Goal: Information Seeking & Learning: Learn about a topic

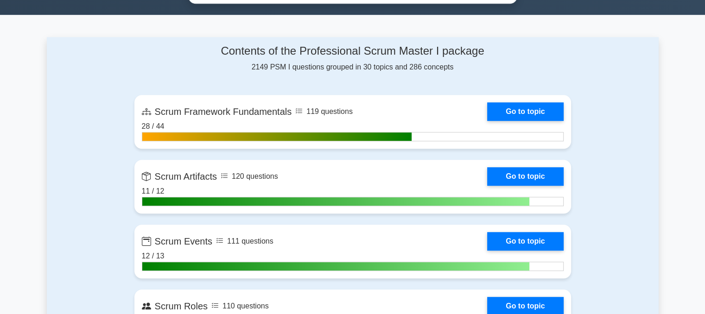
scroll to position [602, 0]
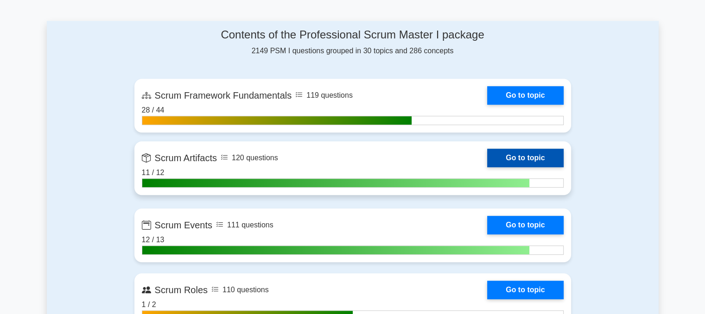
click at [513, 155] on link "Go to topic" at bounding box center [525, 158] width 76 height 19
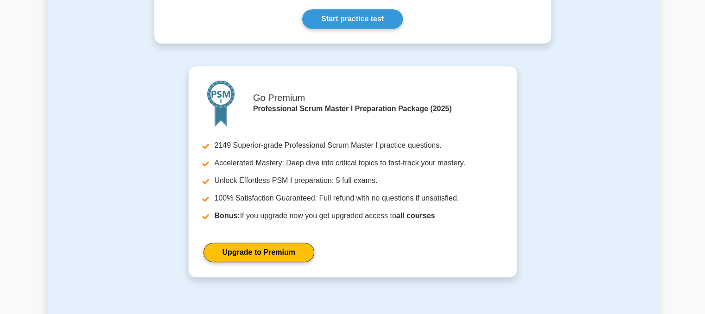
scroll to position [649, 0]
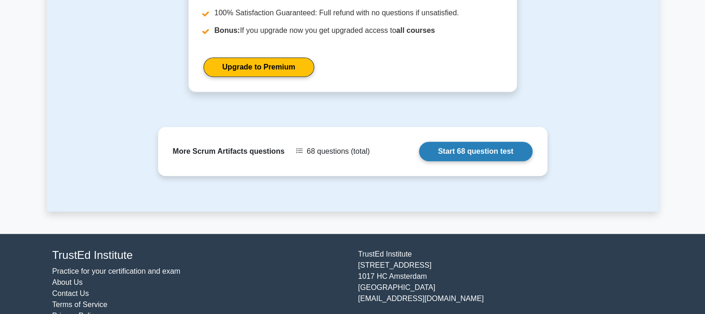
click at [458, 149] on link "Start 68 question test" at bounding box center [476, 151] width 114 height 19
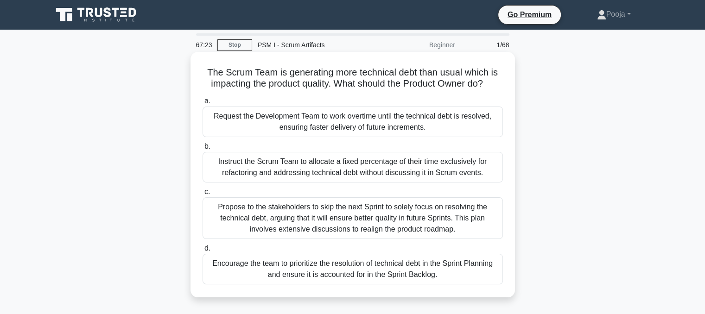
click at [321, 269] on div "Encourage the team to prioritize the resolution of technical debt in the Sprint…" at bounding box center [352, 269] width 300 height 31
click at [202, 252] on input "d. Encourage the team to prioritize the resolution of technical debt in the Spr…" at bounding box center [202, 249] width 0 height 6
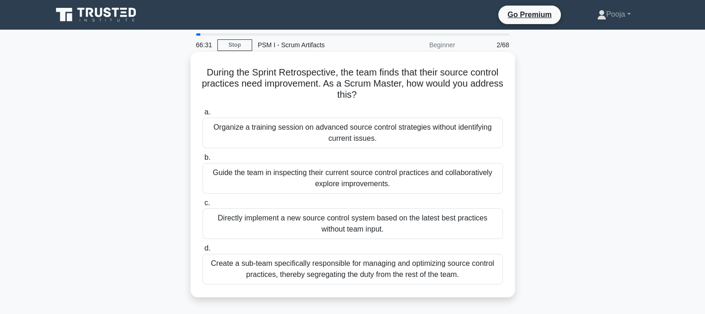
click at [422, 180] on div "Guide the team in inspecting their current source control practices and collabo…" at bounding box center [352, 178] width 300 height 31
click at [202, 161] on input "b. Guide the team in inspecting their current source control practices and coll…" at bounding box center [202, 158] width 0 height 6
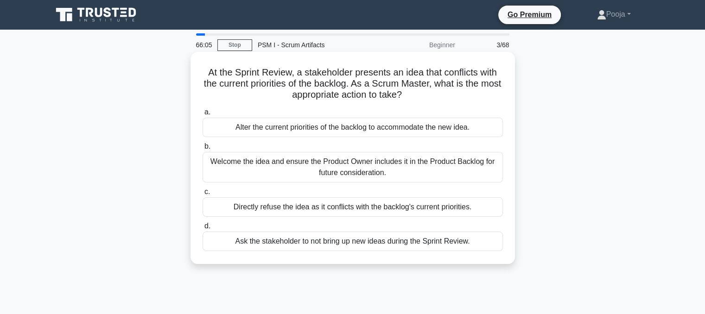
click at [341, 164] on div "Welcome the idea and ensure the Product Owner includes it in the Product Backlo…" at bounding box center [352, 167] width 300 height 31
click at [202, 150] on input "b. Welcome the idea and ensure the Product Owner includes it in the Product Bac…" at bounding box center [202, 147] width 0 height 6
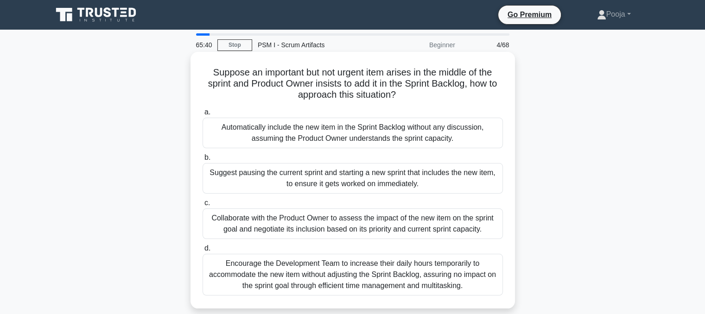
click at [447, 225] on div "Collaborate with the Product Owner to assess the impact of the new item on the …" at bounding box center [352, 223] width 300 height 31
click at [202, 206] on input "c. Collaborate with the Product Owner to assess the impact of the new item on t…" at bounding box center [202, 203] width 0 height 6
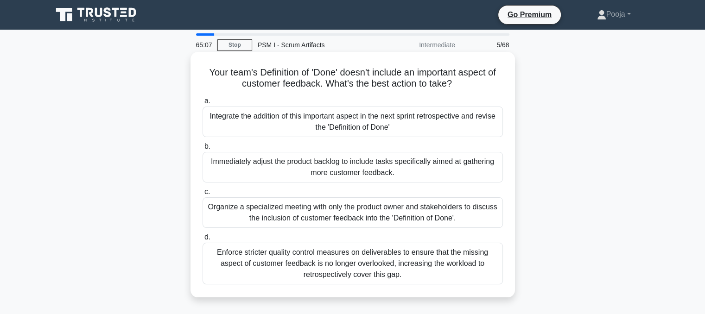
click at [261, 124] on div "Integrate the addition of this important aspect in the next sprint retrospectiv…" at bounding box center [352, 122] width 300 height 31
click at [202, 104] on input "a. Integrate the addition of this important aspect in the next sprint retrospec…" at bounding box center [202, 101] width 0 height 6
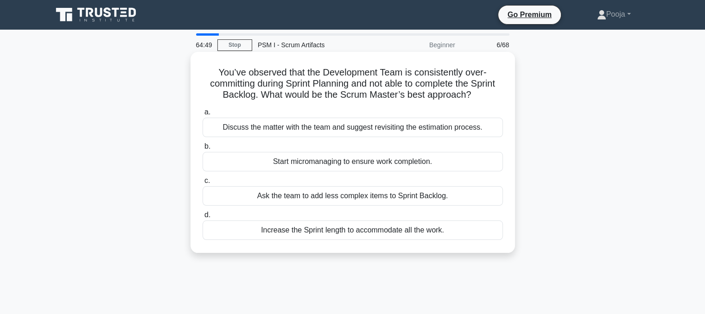
click at [341, 128] on div "Discuss the matter with the team and suggest revisiting the estimation process." at bounding box center [352, 127] width 300 height 19
click at [202, 115] on input "a. Discuss the matter with the team and suggest revisiting the estimation proce…" at bounding box center [202, 112] width 0 height 6
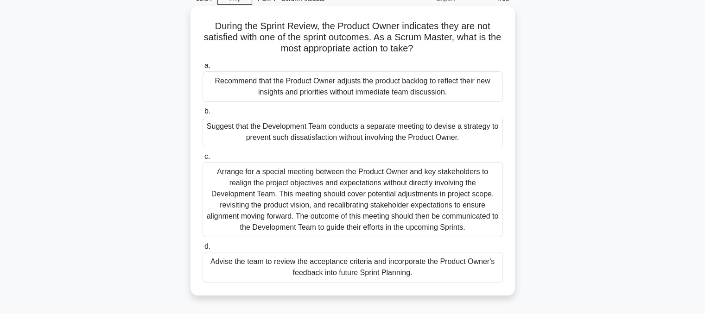
scroll to position [93, 0]
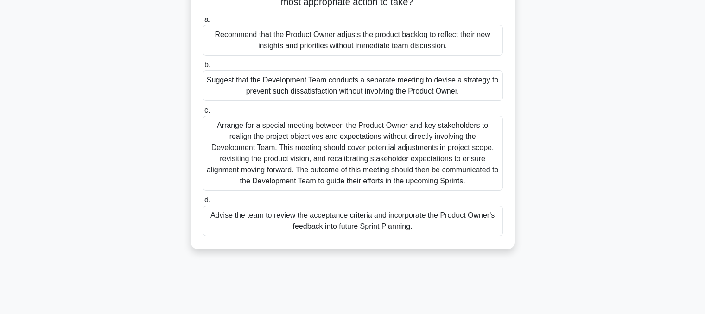
click at [315, 225] on div "Advise the team to review the acceptance criteria and incorporate the Product O…" at bounding box center [352, 221] width 300 height 31
click at [202, 203] on input "d. Advise the team to review the acceptance criteria and incorporate the Produc…" at bounding box center [202, 200] width 0 height 6
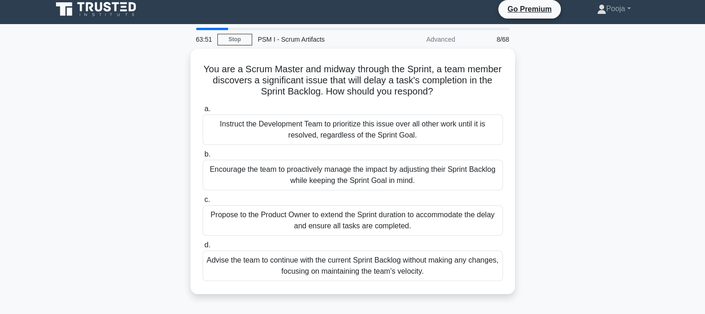
scroll to position [0, 0]
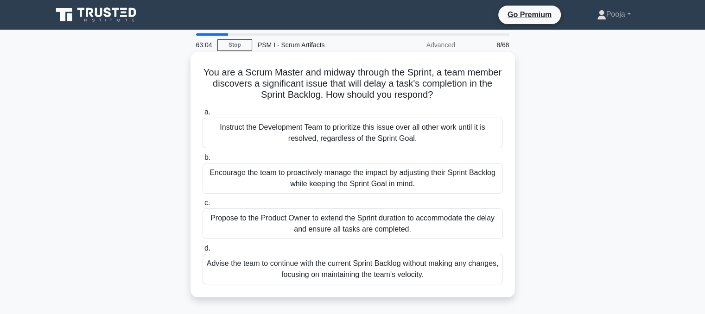
click at [365, 177] on div "Encourage the team to proactively manage the impact by adjusting their Sprint B…" at bounding box center [352, 178] width 300 height 31
click at [202, 161] on input "b. Encourage the team to proactively manage the impact by adjusting their Sprin…" at bounding box center [202, 158] width 0 height 6
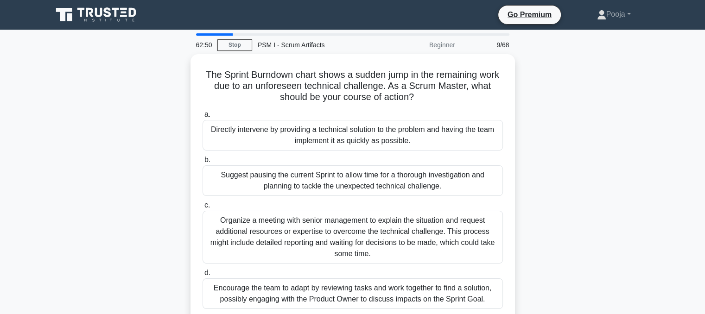
scroll to position [46, 0]
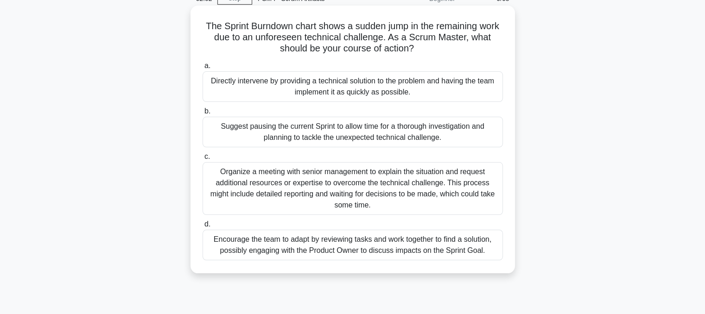
click at [383, 243] on div "Encourage the team to adapt by reviewing tasks and work together to find a solu…" at bounding box center [352, 245] width 300 height 31
click at [202, 227] on input "d. Encourage the team to adapt by reviewing tasks and work together to find a s…" at bounding box center [202, 224] width 0 height 6
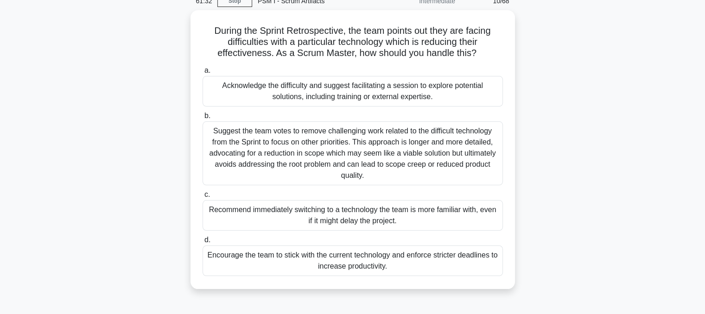
scroll to position [0, 0]
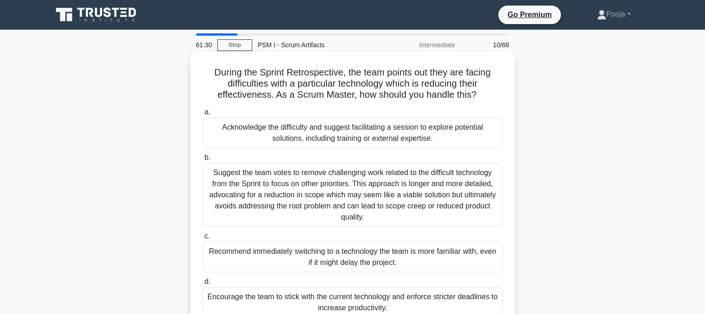
click at [315, 132] on div "Acknowledge the difficulty and suggest facilitating a session to explore potent…" at bounding box center [352, 133] width 300 height 31
click at [202, 115] on input "a. Acknowledge the difficulty and suggest facilitating a session to explore pot…" at bounding box center [202, 112] width 0 height 6
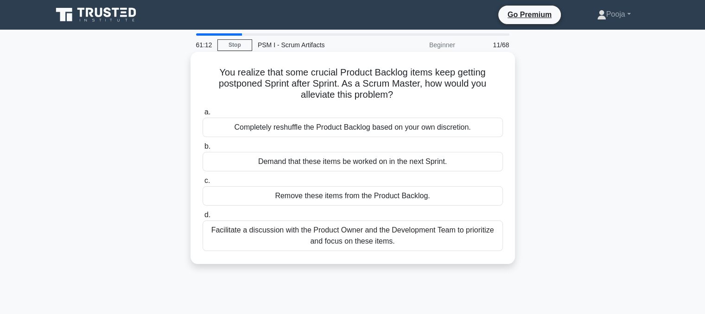
click at [350, 238] on div "Facilitate a discussion with the Product Owner and the Development Team to prio…" at bounding box center [352, 236] width 300 height 31
click at [202, 218] on input "d. Facilitate a discussion with the Product Owner and the Development Team to p…" at bounding box center [202, 215] width 0 height 6
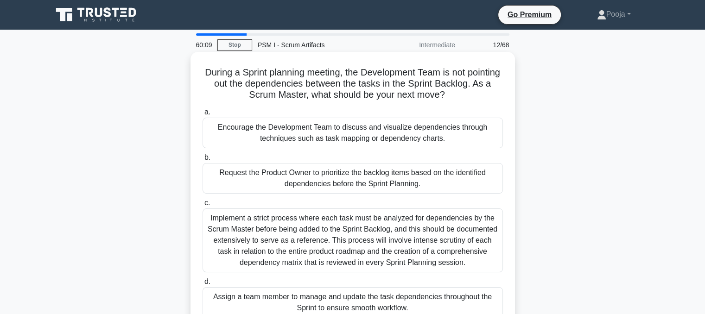
click at [321, 129] on div "Encourage the Development Team to discuss and visualize dependencies through te…" at bounding box center [352, 133] width 300 height 31
click at [202, 115] on input "a. Encourage the Development Team to discuss and visualize dependencies through…" at bounding box center [202, 112] width 0 height 6
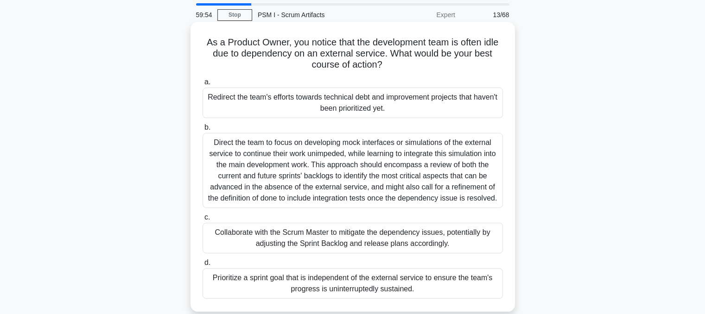
scroll to position [46, 0]
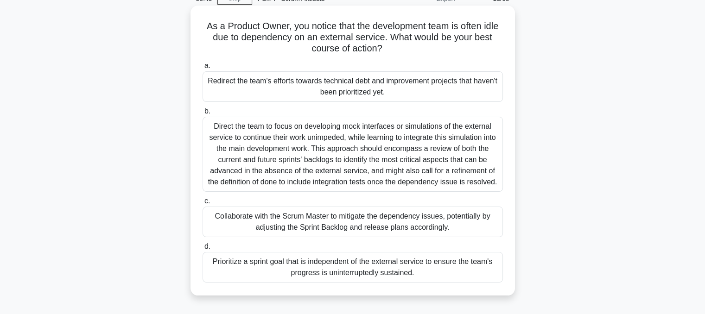
click at [315, 221] on div "Collaborate with the Scrum Master to mitigate the dependency issues, potentiall…" at bounding box center [352, 222] width 300 height 31
click at [202, 204] on input "c. Collaborate with the Scrum Master to mitigate the dependency issues, potenti…" at bounding box center [202, 201] width 0 height 6
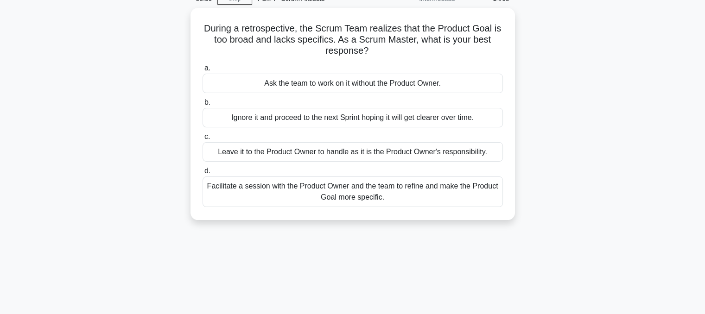
scroll to position [0, 0]
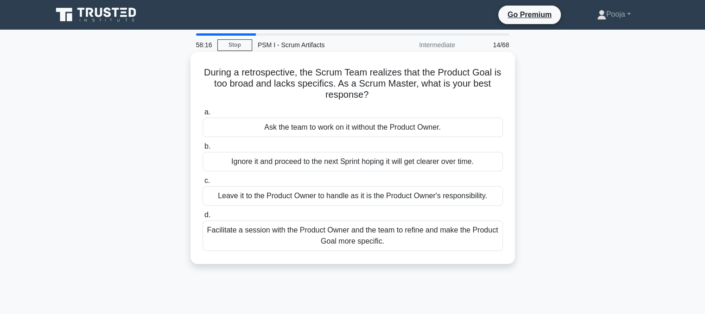
click at [354, 234] on div "Facilitate a session with the Product Owner and the team to refine and make the…" at bounding box center [352, 236] width 300 height 31
click at [202, 218] on input "d. Facilitate a session with the Product Owner and the team to refine and make …" at bounding box center [202, 215] width 0 height 6
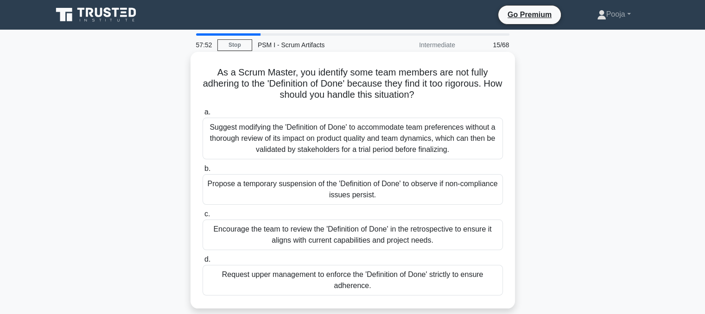
click at [371, 236] on div "Encourage the team to review the 'Definition of Done' in the retrospective to e…" at bounding box center [352, 235] width 300 height 31
click at [202, 217] on input "c. Encourage the team to review the 'Definition of Done' in the retrospective t…" at bounding box center [202, 214] width 0 height 6
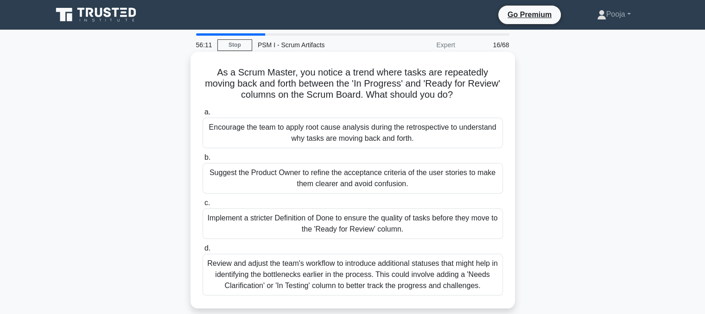
click at [393, 224] on div "Implement a stricter Definition of Done to ensure the quality of tasks before t…" at bounding box center [352, 223] width 300 height 31
click at [202, 206] on input "c. Implement a stricter Definition of Done to ensure the quality of tasks befor…" at bounding box center [202, 203] width 0 height 6
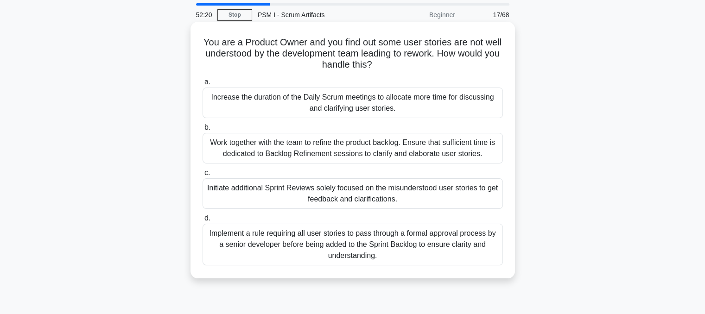
scroll to position [46, 0]
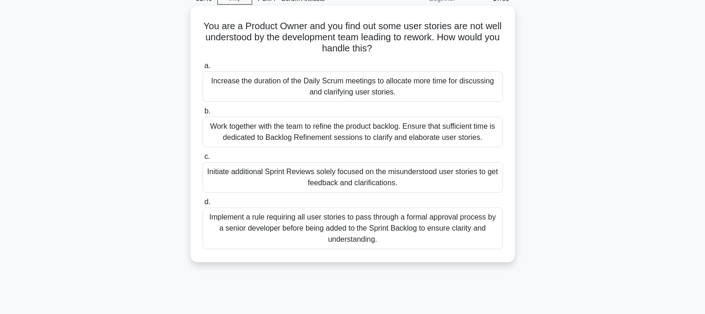
click at [331, 135] on div "Work together with the team to refine the product backlog. Ensure that sufficie…" at bounding box center [352, 132] width 300 height 31
click at [202, 114] on input "b. Work together with the team to refine the product backlog. Ensure that suffi…" at bounding box center [202, 111] width 0 height 6
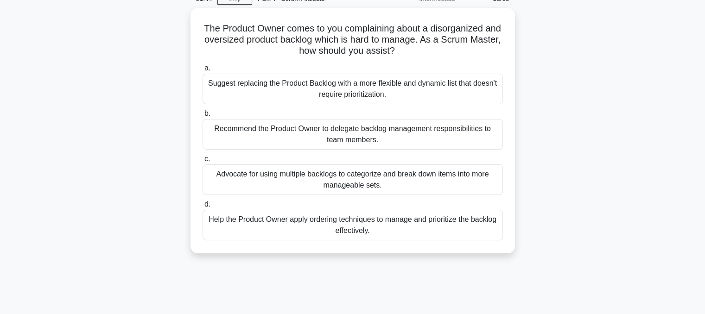
scroll to position [0, 0]
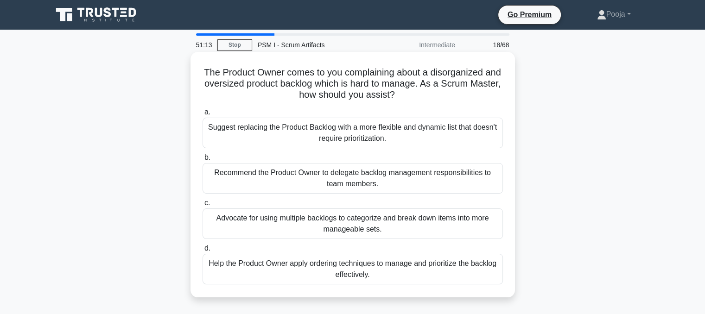
click at [282, 265] on div "Help the Product Owner apply ordering techniques to manage and prioritize the b…" at bounding box center [352, 269] width 300 height 31
click at [202, 252] on input "d. Help the Product Owner apply ordering techniques to manage and prioritize th…" at bounding box center [202, 249] width 0 height 6
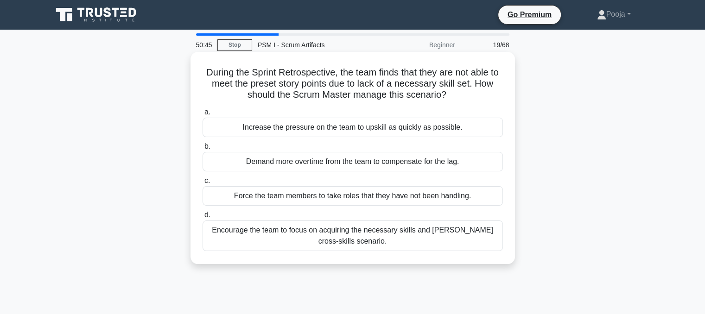
click at [413, 235] on div "Encourage the team to focus on acquiring the necessary skills and [PERSON_NAME]…" at bounding box center [352, 236] width 300 height 31
click at [202, 218] on input "d. Encourage the team to focus on acquiring the necessary skills and [PERSON_NA…" at bounding box center [202, 215] width 0 height 6
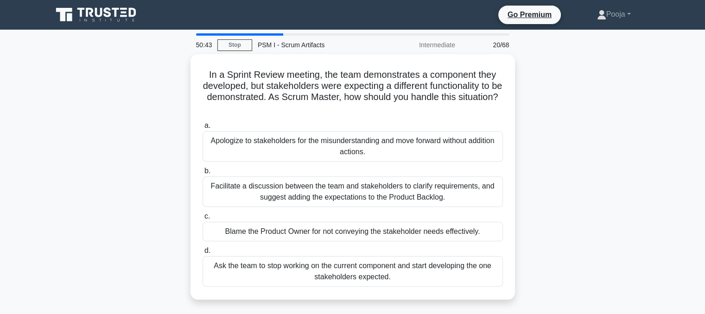
drag, startPoint x: 413, startPoint y: 235, endPoint x: 658, endPoint y: 128, distance: 266.8
click at [658, 128] on main "50:43 Stop PSM I - Scrum Artifacts Intermediate 20/68 In a Sprint Review meetin…" at bounding box center [352, 265] width 705 height 471
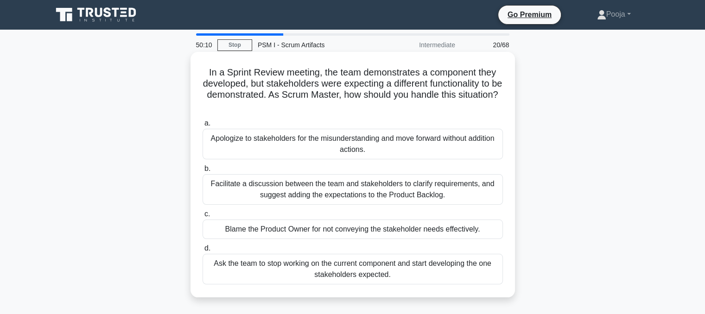
click at [293, 186] on div "Facilitate a discussion between the team and stakeholders to clarify requiremen…" at bounding box center [352, 189] width 300 height 31
click at [202, 172] on input "b. Facilitate a discussion between the team and stakeholders to clarify require…" at bounding box center [202, 169] width 0 height 6
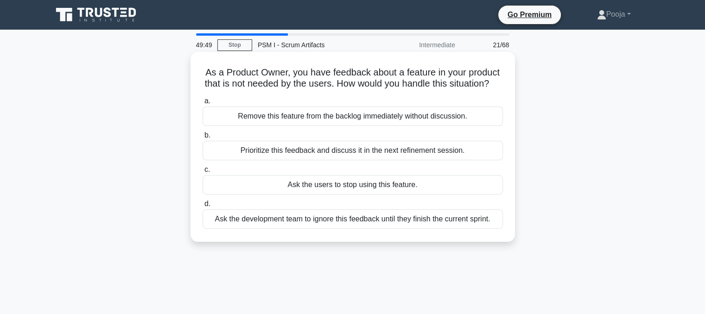
click at [470, 160] on div "Prioritize this feedback and discuss it in the next refinement session." at bounding box center [352, 150] width 300 height 19
click at [202, 139] on input "b. Prioritize this feedback and discuss it in the next refinement session." at bounding box center [202, 136] width 0 height 6
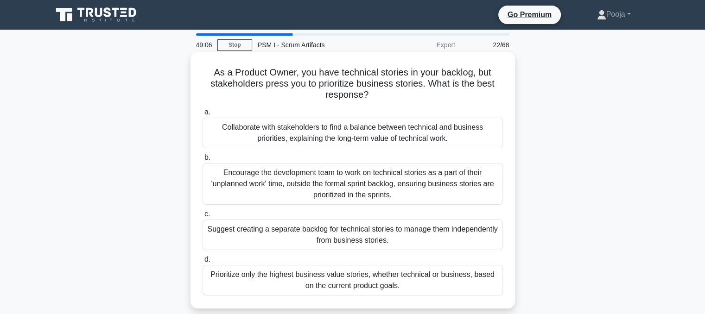
drag, startPoint x: 695, startPoint y: 213, endPoint x: 384, endPoint y: 280, distance: 317.7
click at [384, 280] on div "Prioritize only the highest business value stories, whether technical or busine…" at bounding box center [352, 280] width 300 height 31
click at [202, 263] on input "d. Prioritize only the highest business value stories, whether technical or bus…" at bounding box center [202, 260] width 0 height 6
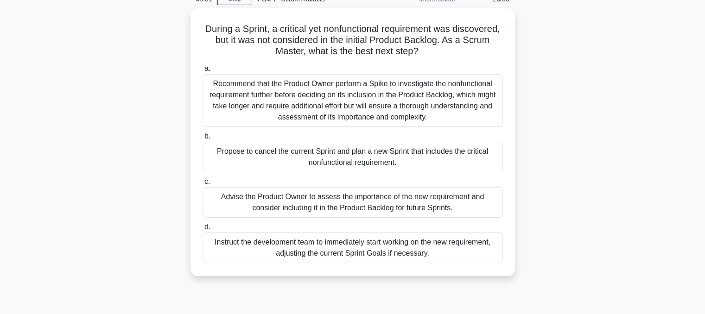
scroll to position [46, 0]
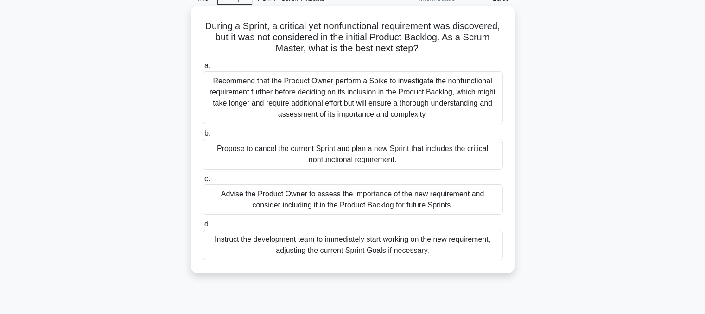
click at [444, 203] on div "Advise the Product Owner to assess the importance of the new requirement and co…" at bounding box center [352, 199] width 300 height 31
click at [202, 182] on input "c. Advise the Product Owner to assess the importance of the new requirement and…" at bounding box center [202, 179] width 0 height 6
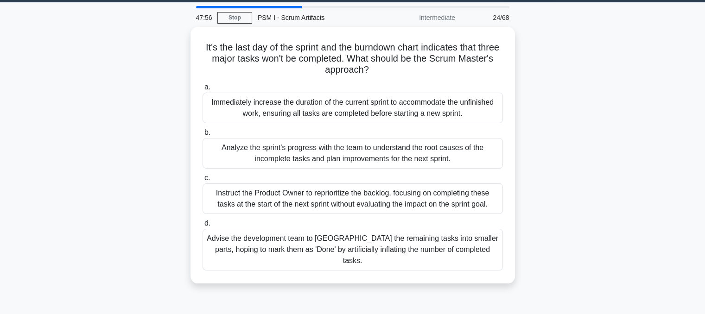
scroll to position [0, 0]
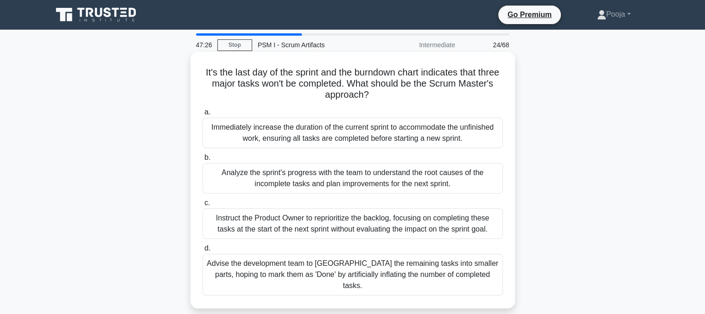
click at [295, 183] on div "Analyze the sprint's progress with the team to understand the root causes of th…" at bounding box center [352, 178] width 300 height 31
click at [202, 161] on input "b. Analyze the sprint's progress with the team to understand the root causes of…" at bounding box center [202, 158] width 0 height 6
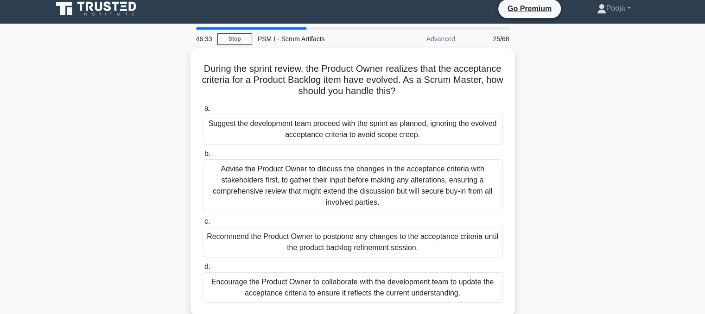
scroll to position [139, 0]
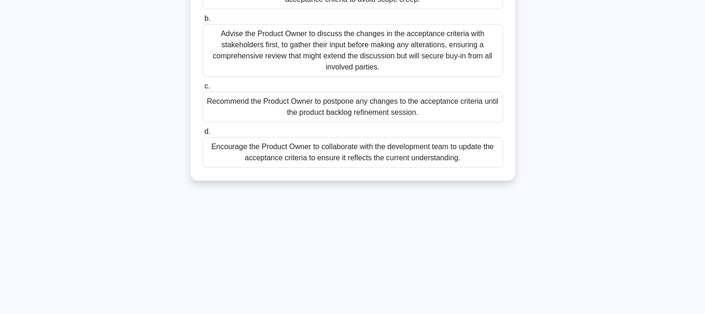
click at [439, 156] on div "Encourage the Product Owner to collaborate with the development team to update …" at bounding box center [352, 152] width 300 height 31
click at [202, 135] on input "d. Encourage the Product Owner to collaborate with the development team to upda…" at bounding box center [202, 132] width 0 height 6
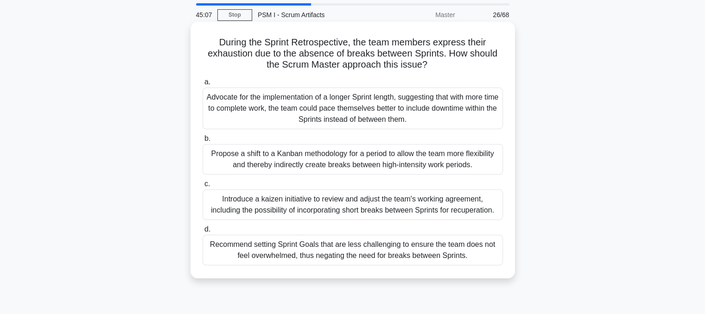
scroll to position [46, 0]
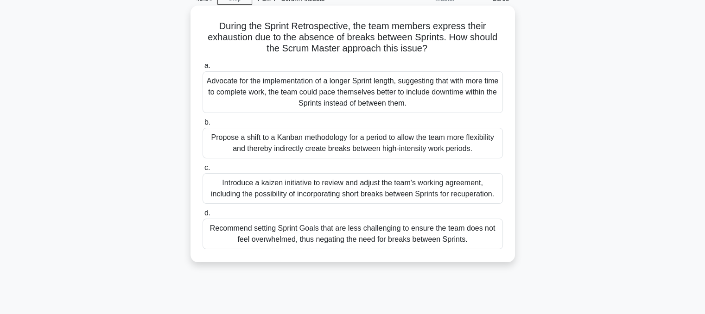
click at [433, 149] on div "Propose a shift to a Kanban methodology for a period to allow the team more fle…" at bounding box center [352, 143] width 300 height 31
click at [202, 126] on input "b. Propose a shift to a Kanban methodology for a period to allow the team more …" at bounding box center [202, 123] width 0 height 6
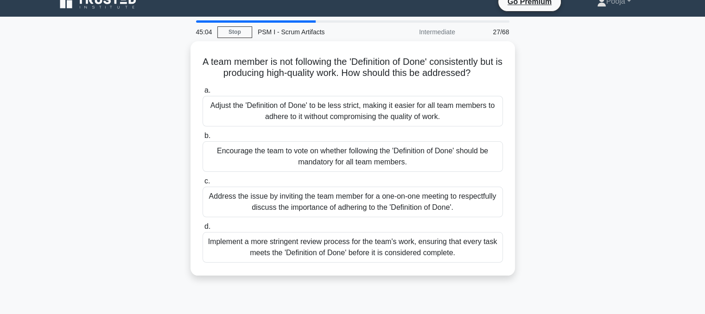
scroll to position [0, 0]
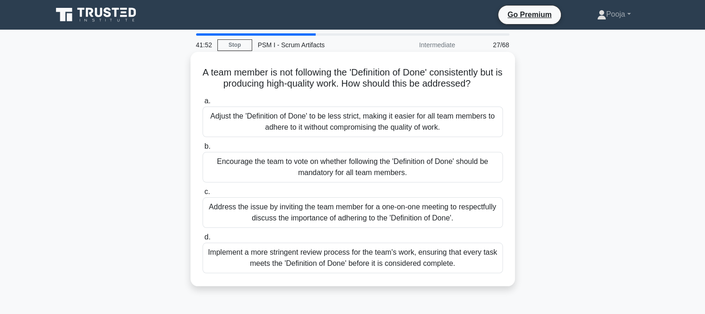
click at [259, 216] on div "Address the issue by inviting the team member for a one-on-one meeting to respe…" at bounding box center [352, 212] width 300 height 31
click at [202, 195] on input "c. Address the issue by inviting the team member for a one-on-one meeting to re…" at bounding box center [202, 192] width 0 height 6
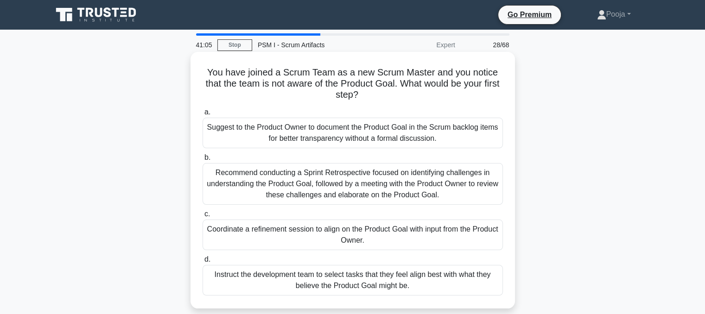
click at [468, 228] on div "Coordinate a refinement session to align on the Product Goal with input from th…" at bounding box center [352, 235] width 300 height 31
click at [202, 217] on input "c. Coordinate a refinement session to align on the Product Goal with input from…" at bounding box center [202, 214] width 0 height 6
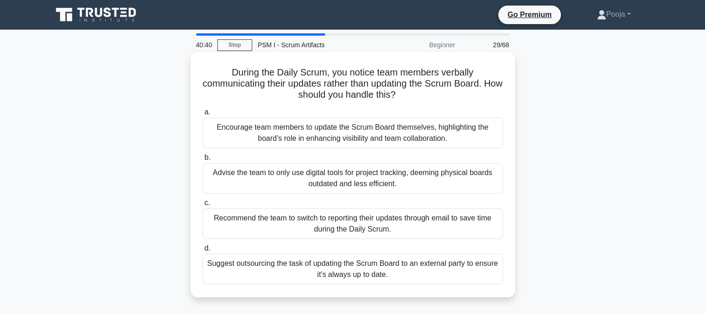
click at [376, 132] on div "Encourage team members to update the Scrum Board themselves, highlighting the b…" at bounding box center [352, 133] width 300 height 31
click at [202, 115] on input "a. Encourage team members to update the Scrum Board themselves, highlighting th…" at bounding box center [202, 112] width 0 height 6
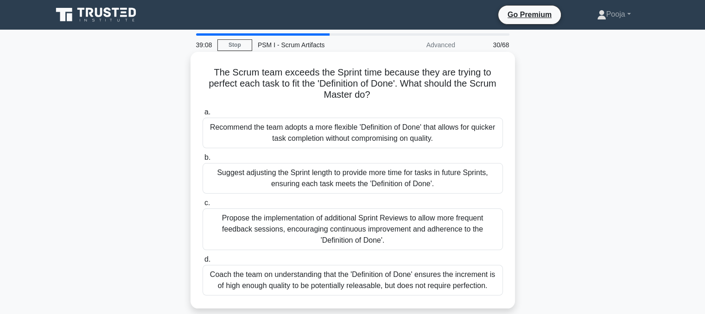
drag, startPoint x: 373, startPoint y: 281, endPoint x: 343, endPoint y: 281, distance: 30.1
click at [343, 281] on div "Coach the team on understanding that the 'Definition of Done' ensures the incre…" at bounding box center [352, 280] width 300 height 31
click at [202, 263] on input "d. Coach the team on understanding that the 'Definition of Done' ensures the in…" at bounding box center [202, 260] width 0 height 6
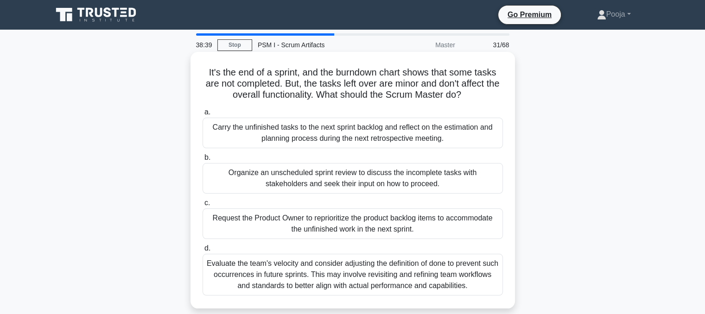
click at [239, 225] on div "Request the Product Owner to reprioritize the product backlog items to accommod…" at bounding box center [352, 223] width 300 height 31
click at [202, 206] on input "c. Request the Product Owner to reprioritize the product backlog items to accom…" at bounding box center [202, 203] width 0 height 6
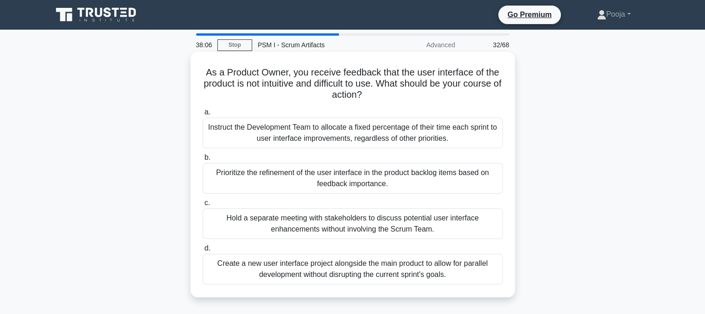
click at [373, 183] on div "Prioritize the refinement of the user interface in the product backlog items ba…" at bounding box center [352, 178] width 300 height 31
click at [202, 161] on input "b. Prioritize the refinement of the user interface in the product backlog items…" at bounding box center [202, 158] width 0 height 6
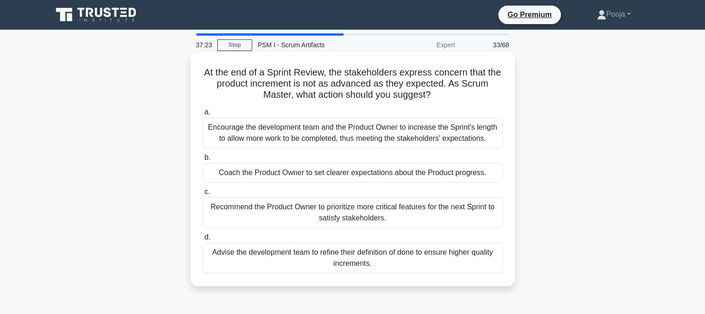
click at [465, 173] on div "Coach the Product Owner to set clearer expectations about the Product progress." at bounding box center [352, 172] width 300 height 19
click at [202, 161] on input "b. Coach the Product Owner to set clearer expectations about the Product progre…" at bounding box center [202, 158] width 0 height 6
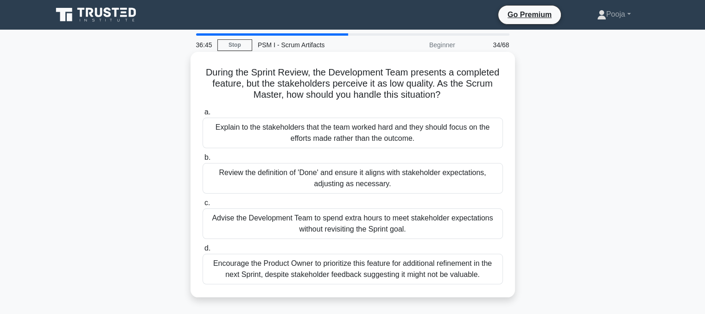
click at [396, 185] on div "Review the definition of 'Done' and ensure it aligns with stakeholder expectati…" at bounding box center [352, 178] width 300 height 31
click at [202, 161] on input "b. Review the definition of 'Done' and ensure it aligns with stakeholder expect…" at bounding box center [202, 158] width 0 height 6
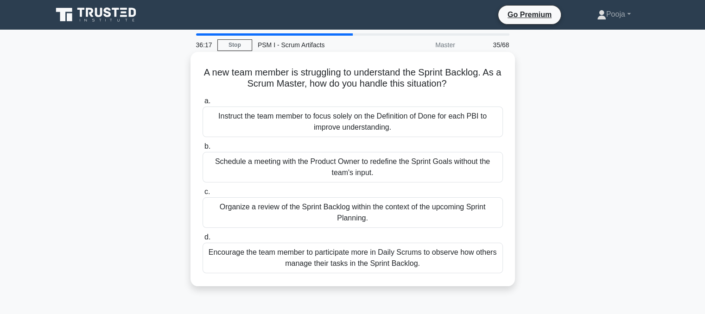
click at [437, 256] on div "Encourage the team member to participate more in Daily Scrums to observe how ot…" at bounding box center [352, 258] width 300 height 31
click at [202, 240] on input "d. Encourage the team member to participate more in Daily Scrums to observe how…" at bounding box center [202, 237] width 0 height 6
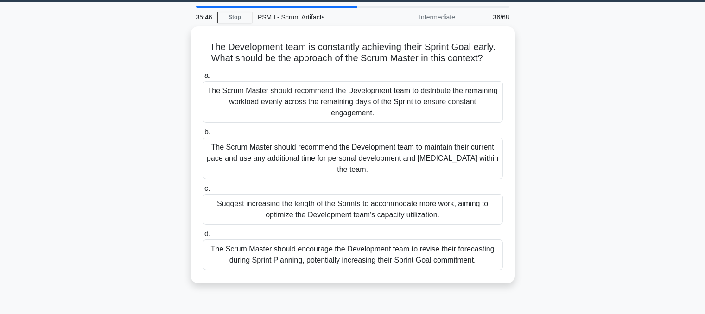
scroll to position [1, 0]
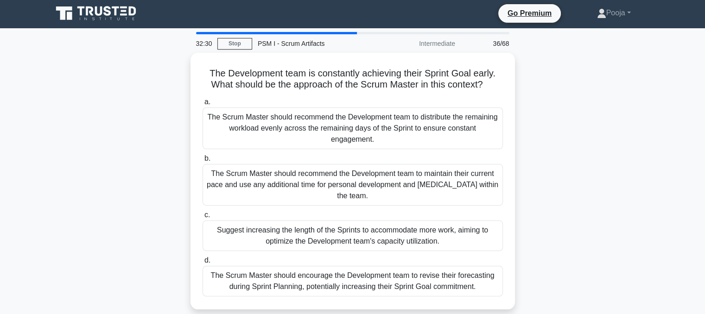
drag, startPoint x: 446, startPoint y: 20, endPoint x: 689, endPoint y: 243, distance: 329.2
click at [689, 243] on main "32:30 Stop PSM I - Scrum Artifacts Intermediate 36/68 The Development team is c…" at bounding box center [352, 263] width 705 height 471
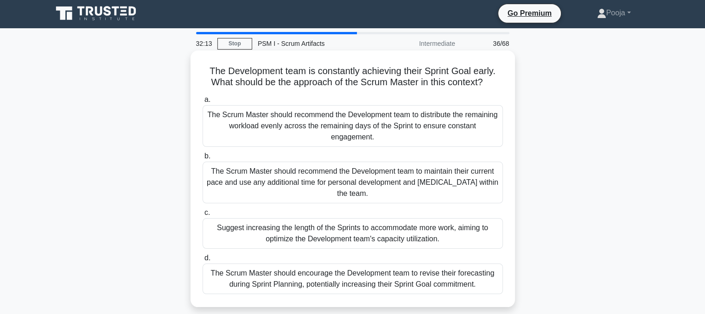
click at [222, 265] on div "The Scrum Master should encourage the Development team to revise their forecast…" at bounding box center [352, 279] width 300 height 31
click at [202, 261] on input "d. The Scrum Master should encourage the Development team to revise their forec…" at bounding box center [202, 258] width 0 height 6
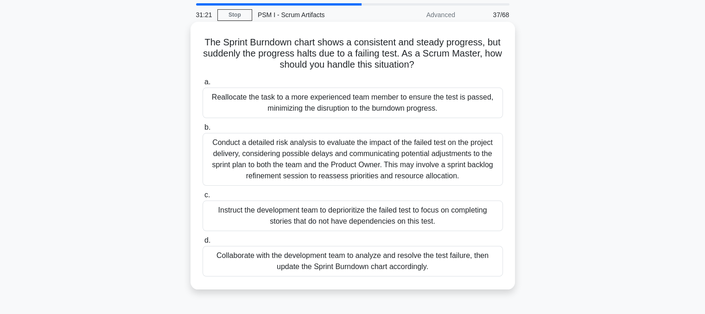
scroll to position [46, 0]
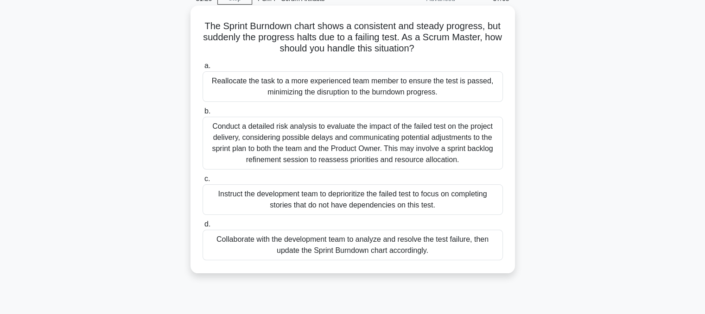
click at [379, 247] on div "Collaborate with the development team to analyze and resolve the test failure, …" at bounding box center [352, 245] width 300 height 31
click at [202, 227] on input "d. Collaborate with the development team to analyze and resolve the test failur…" at bounding box center [202, 224] width 0 height 6
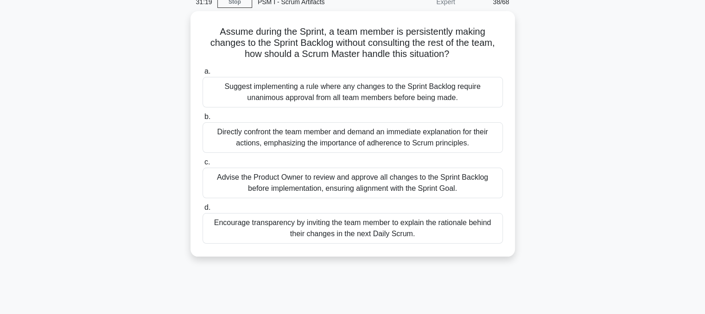
scroll to position [0, 0]
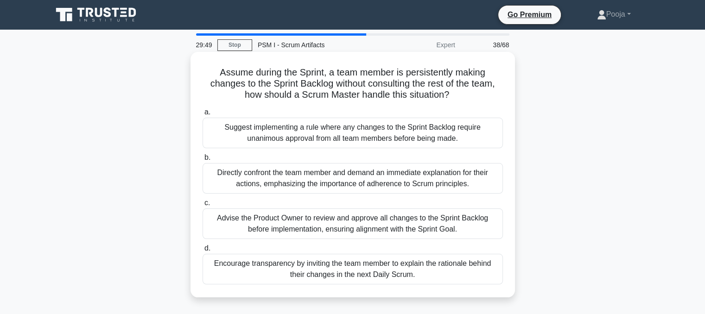
click at [322, 270] on div "Encourage transparency by inviting the team member to explain the rationale beh…" at bounding box center [352, 269] width 300 height 31
click at [202, 252] on input "d. Encourage transparency by inviting the team member to explain the rationale …" at bounding box center [202, 249] width 0 height 6
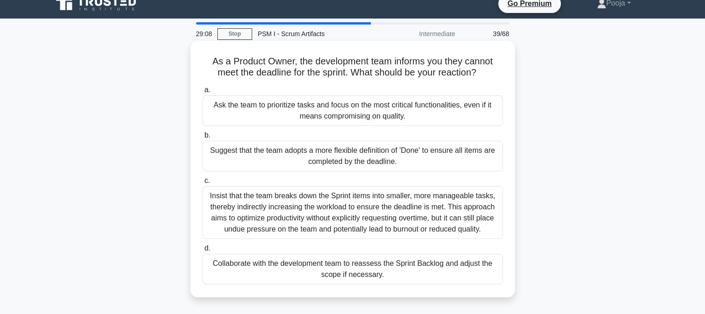
scroll to position [46, 0]
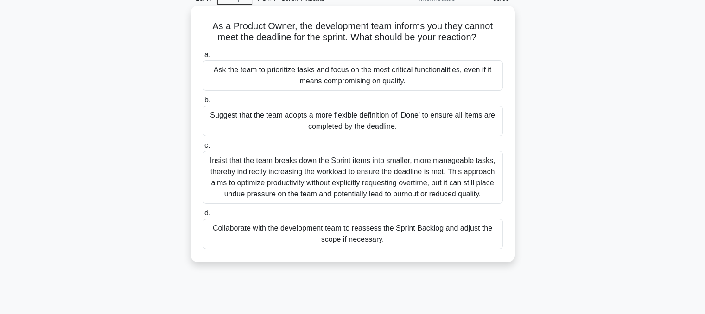
click at [387, 236] on div "Collaborate with the development team to reassess the Sprint Backlog and adjust…" at bounding box center [352, 234] width 300 height 31
click at [202, 216] on input "d. Collaborate with the development team to reassess the Sprint Backlog and adj…" at bounding box center [202, 213] width 0 height 6
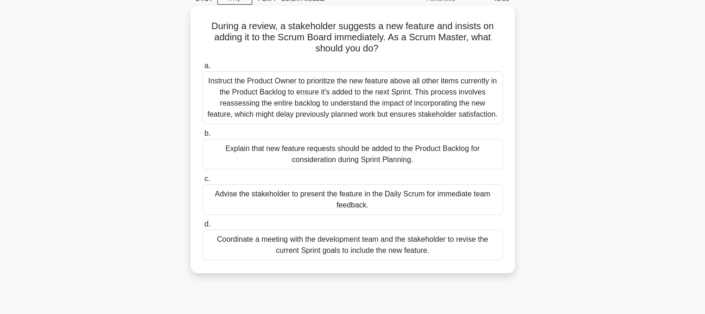
click at [247, 99] on div "Instruct the Product Owner to prioritize the new feature above all other items …" at bounding box center [352, 97] width 300 height 53
click at [202, 69] on input "a. Instruct the Product Owner to prioritize the new feature above all other ite…" at bounding box center [202, 66] width 0 height 6
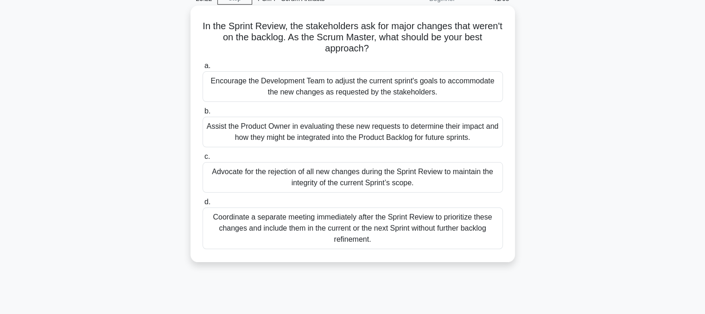
click at [274, 133] on div "Assist the Product Owner in evaluating these new requests to determine their im…" at bounding box center [352, 132] width 300 height 31
click at [202, 114] on input "b. Assist the Product Owner in evaluating these new requests to determine their…" at bounding box center [202, 111] width 0 height 6
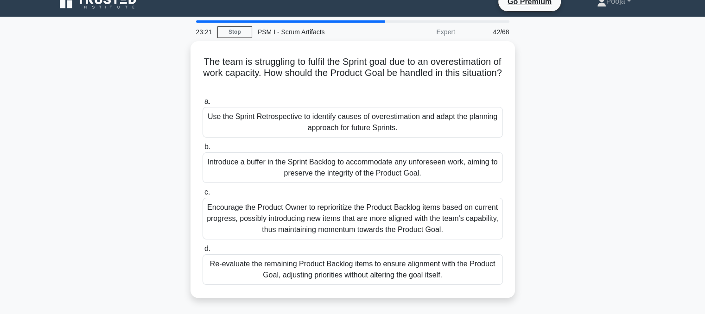
scroll to position [0, 0]
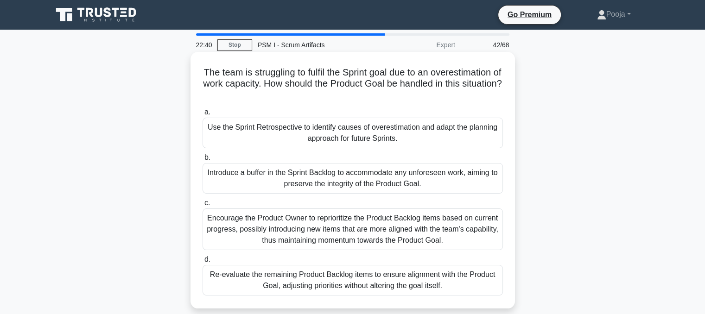
click at [277, 133] on div "Use the Sprint Retrospective to identify causes of overestimation and adapt the…" at bounding box center [352, 133] width 300 height 31
click at [202, 115] on input "a. Use the Sprint Retrospective to identify causes of overestimation and adapt …" at bounding box center [202, 112] width 0 height 6
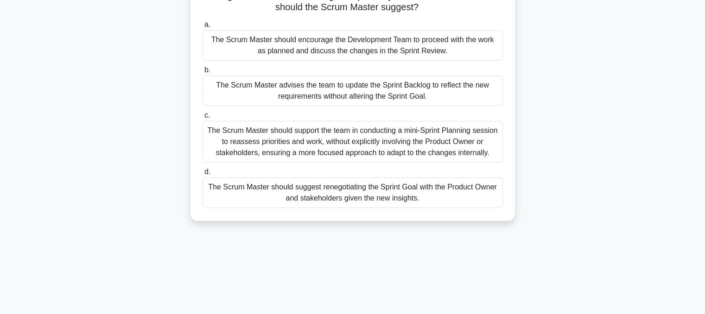
scroll to position [93, 0]
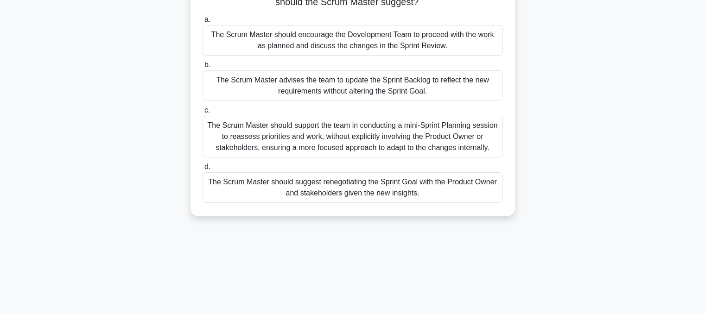
click at [285, 192] on div "The Scrum Master should suggest renegotiating the Sprint Goal with the Product …" at bounding box center [352, 187] width 300 height 31
click at [202, 170] on input "d. The Scrum Master should suggest renegotiating the Sprint Goal with the Produ…" at bounding box center [202, 167] width 0 height 6
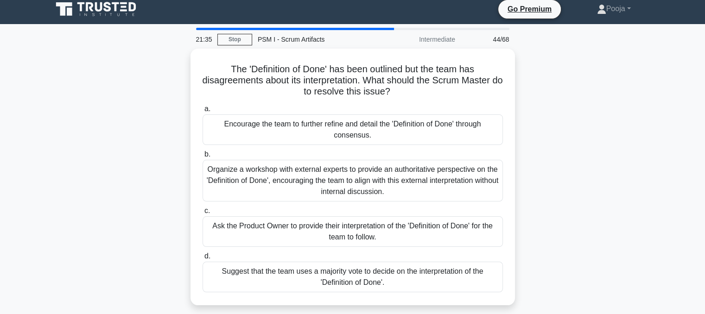
scroll to position [0, 0]
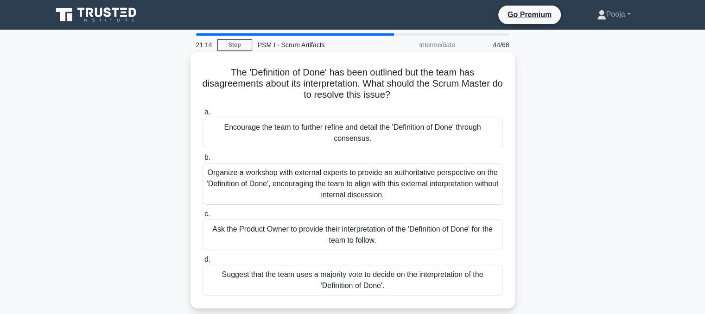
click at [333, 237] on div "Ask the Product Owner to provide their interpretation of the 'Definition of Don…" at bounding box center [352, 235] width 300 height 31
click at [202, 217] on input "c. Ask the Product Owner to provide their interpretation of the 'Definition of …" at bounding box center [202, 214] width 0 height 6
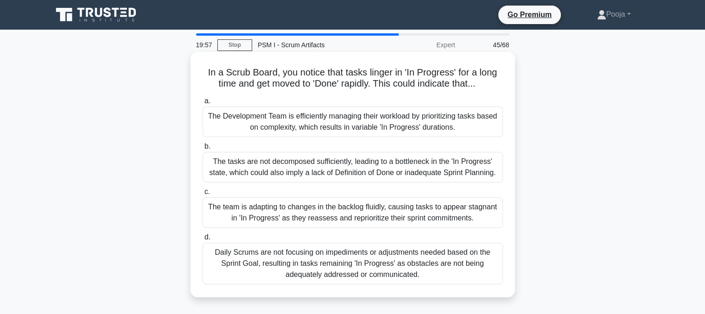
click at [428, 269] on div "Daily Scrums are not focusing on impediments or adjustments needed based on the…" at bounding box center [352, 264] width 300 height 42
click at [202, 240] on input "d. Daily Scrums are not focusing on impediments or adjustments needed based on …" at bounding box center [202, 237] width 0 height 6
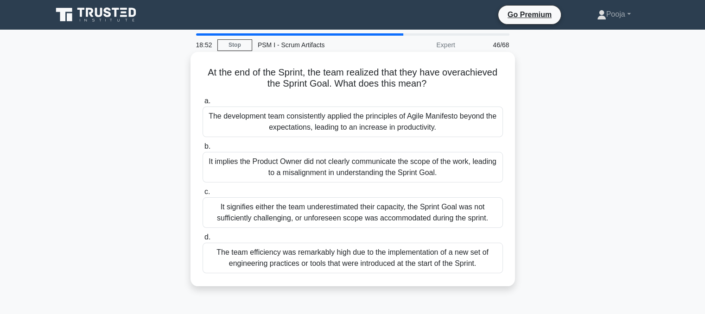
click at [422, 266] on div "The team efficiency was remarkably high due to the implementation of a new set …" at bounding box center [352, 258] width 300 height 31
click at [202, 240] on input "d. The team efficiency was remarkably high due to the implementation of a new s…" at bounding box center [202, 237] width 0 height 6
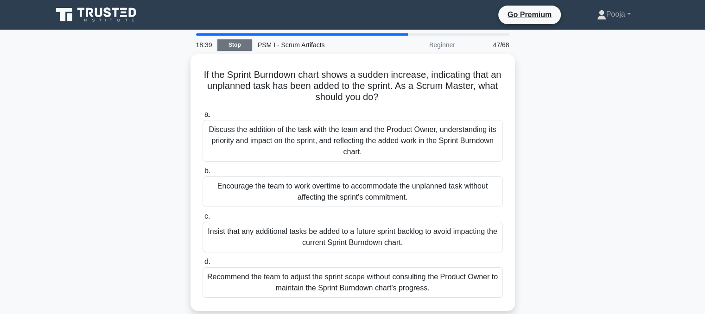
click at [231, 44] on link "Stop" at bounding box center [234, 45] width 35 height 12
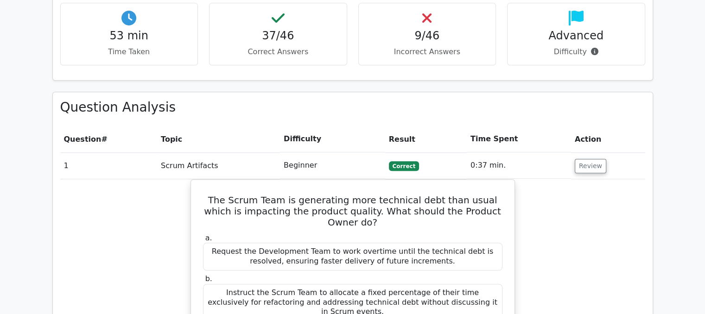
scroll to position [417, 0]
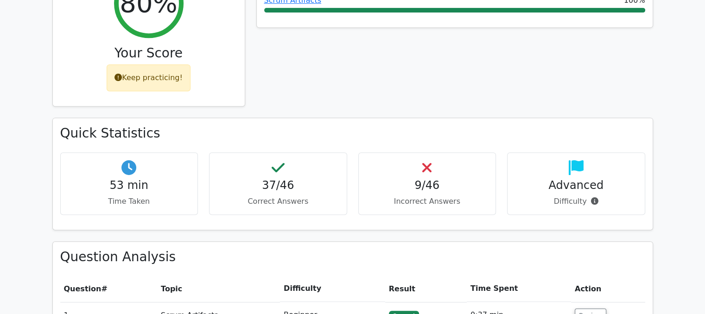
drag, startPoint x: 244, startPoint y: 4, endPoint x: 13, endPoint y: 40, distance: 234.0
